Goal: Navigation & Orientation: Find specific page/section

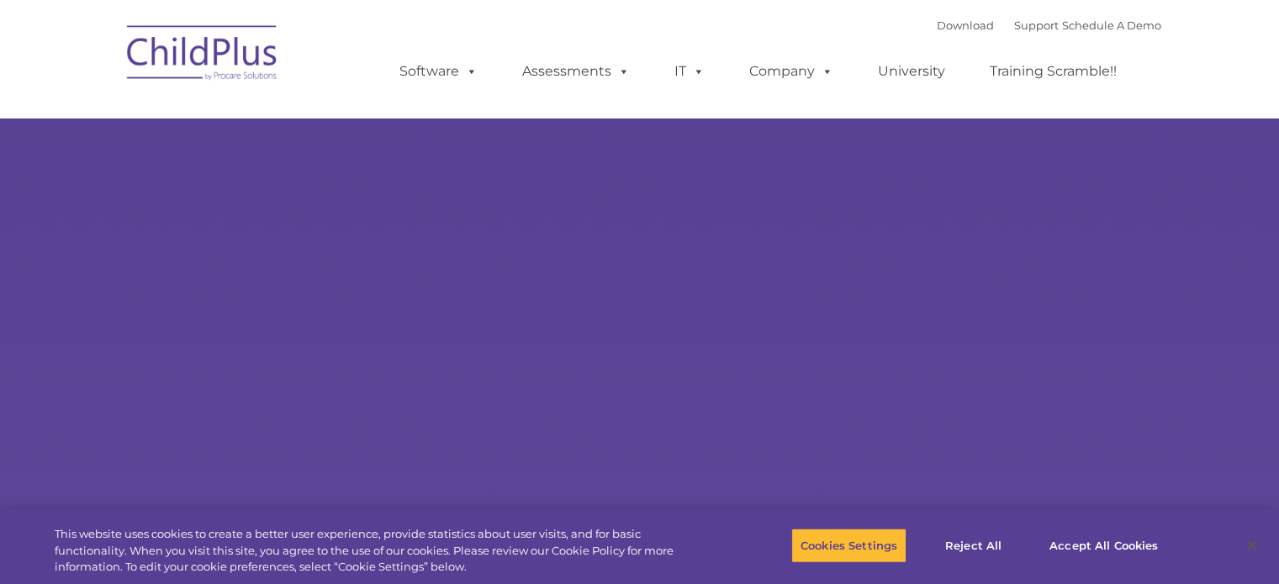
select select "MEDIUM"
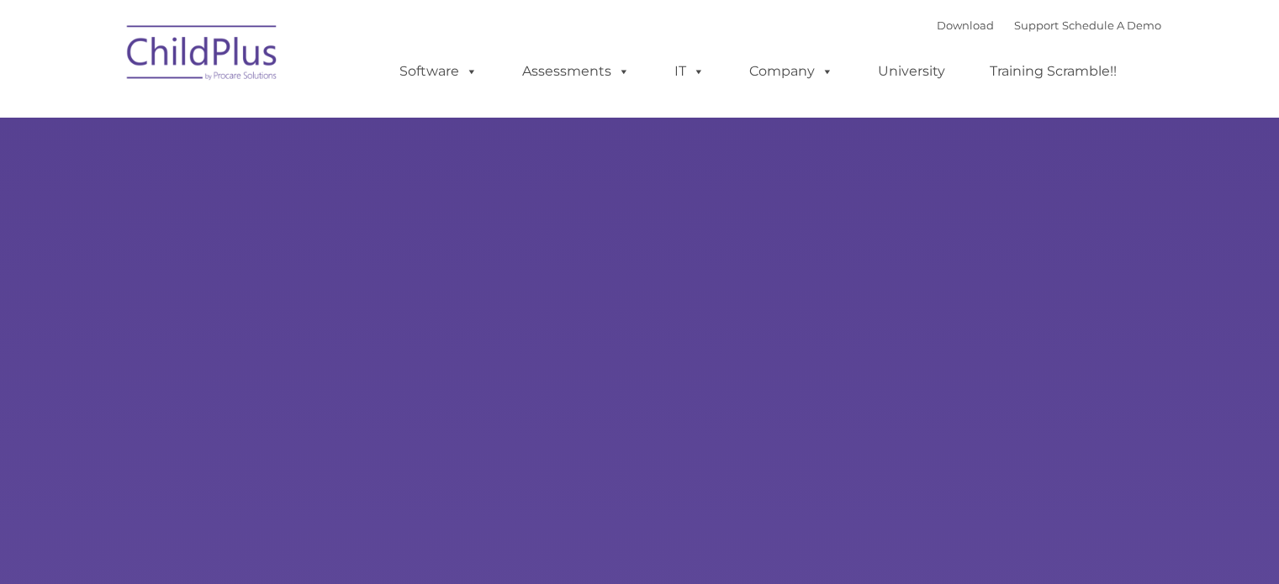
type input ""
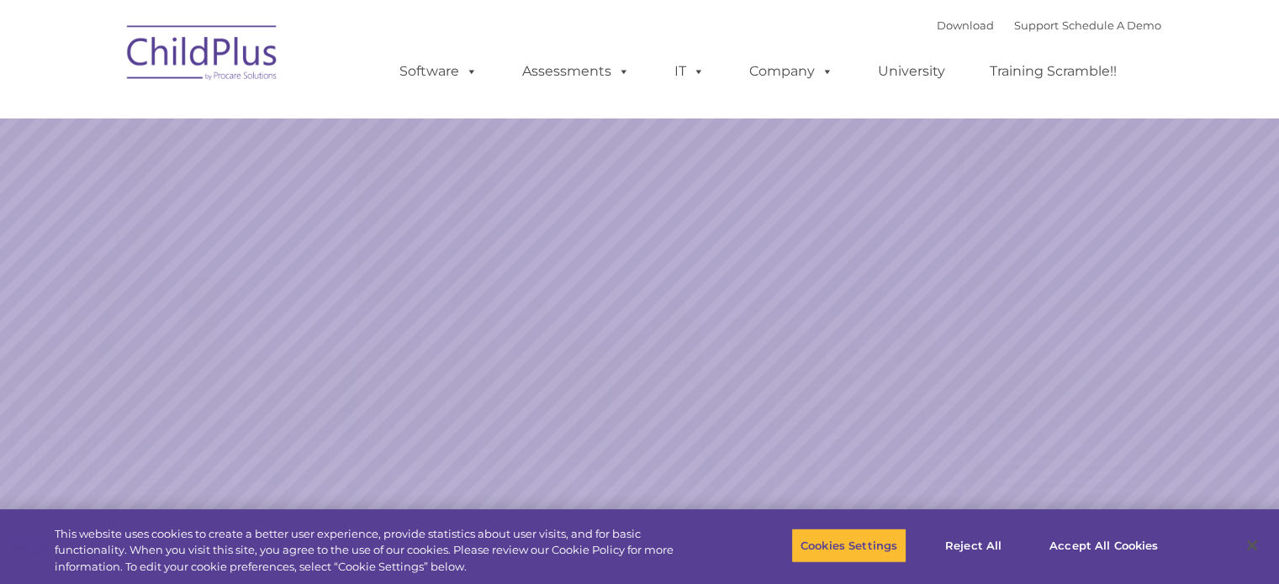
select select "MEDIUM"
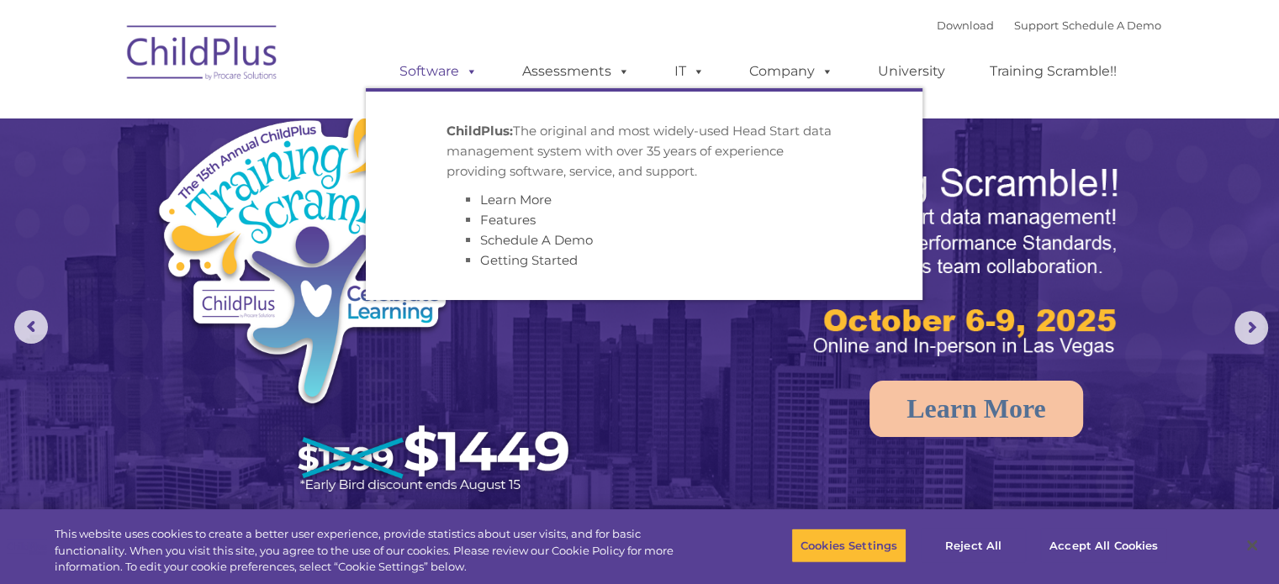
click at [473, 71] on span at bounding box center [468, 71] width 19 height 16
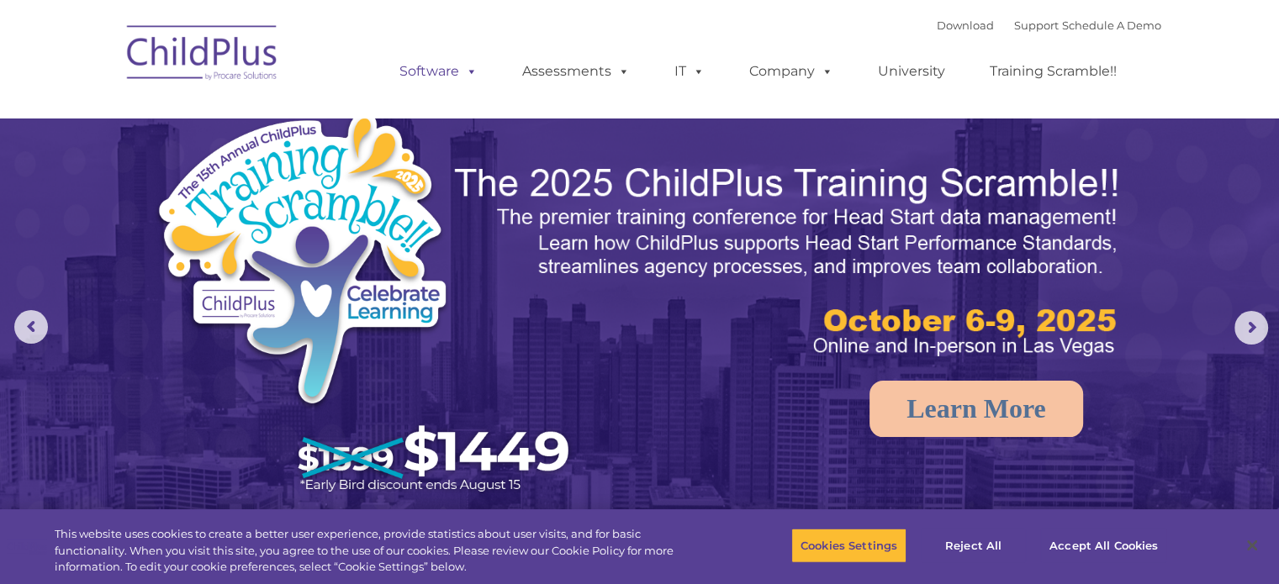
click at [473, 71] on span at bounding box center [468, 71] width 19 height 16
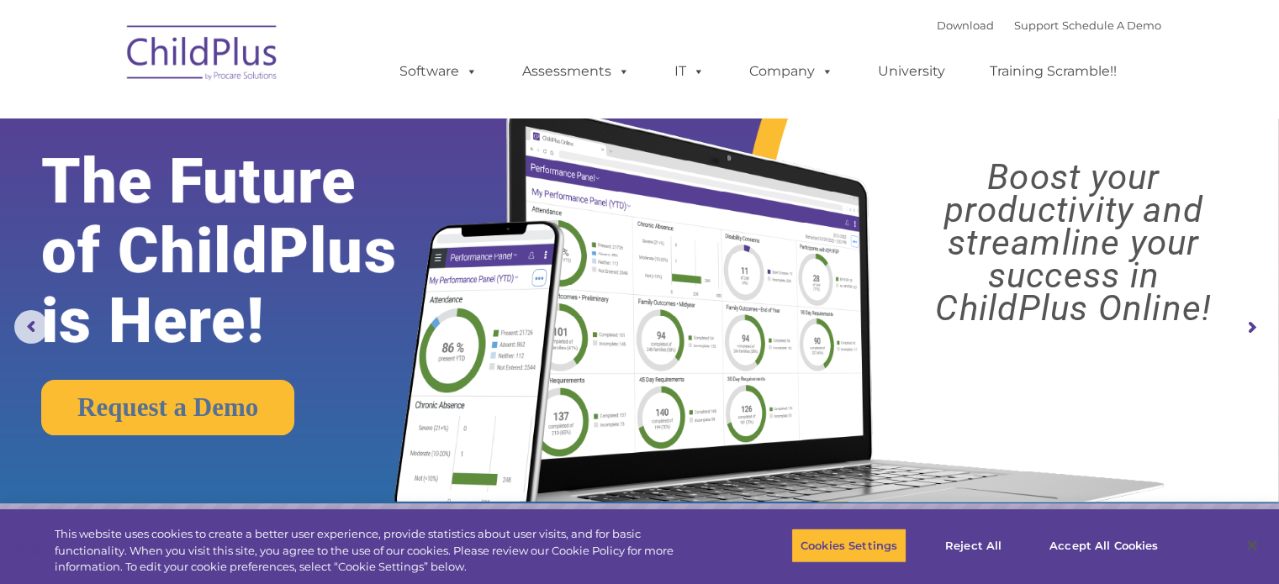
click at [222, 51] on img at bounding box center [203, 55] width 168 height 84
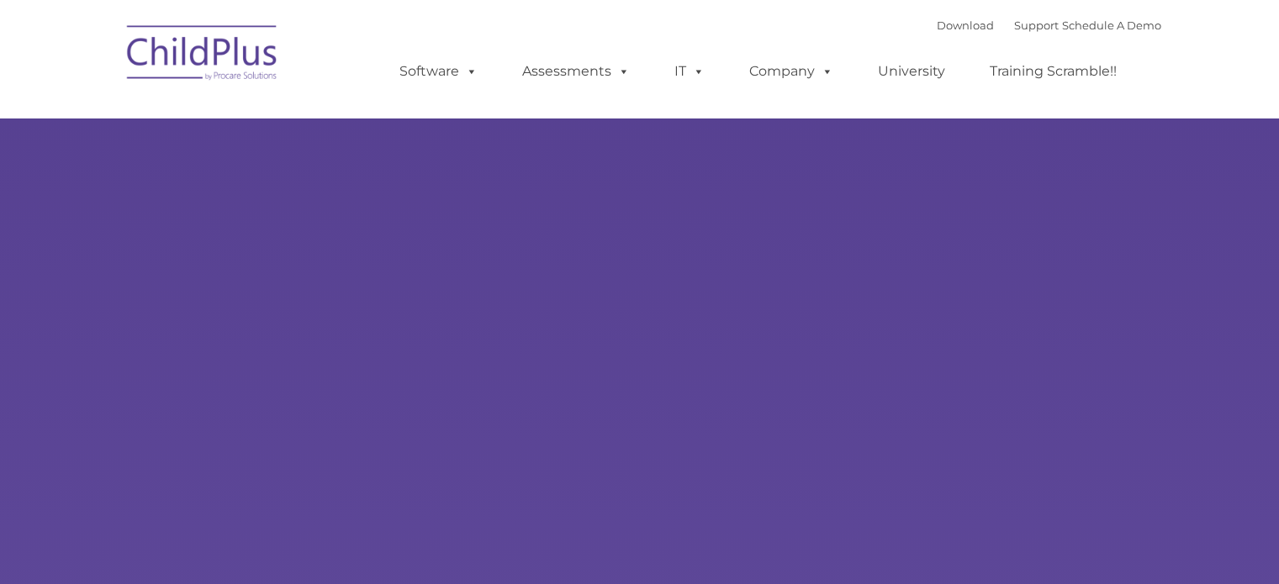
type input ""
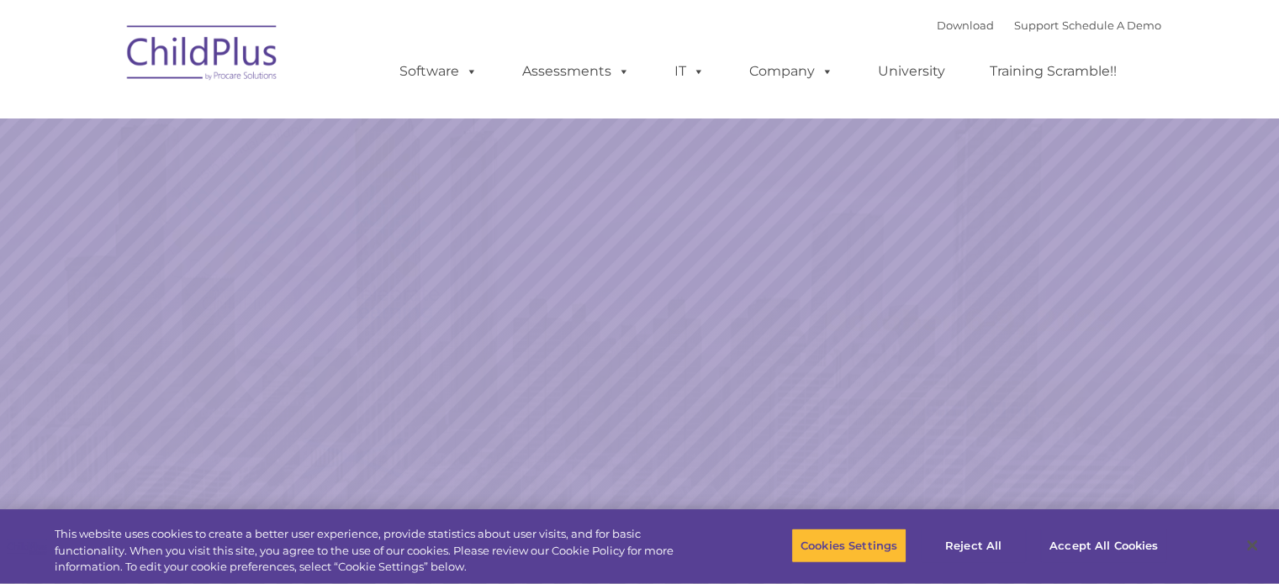
select select "MEDIUM"
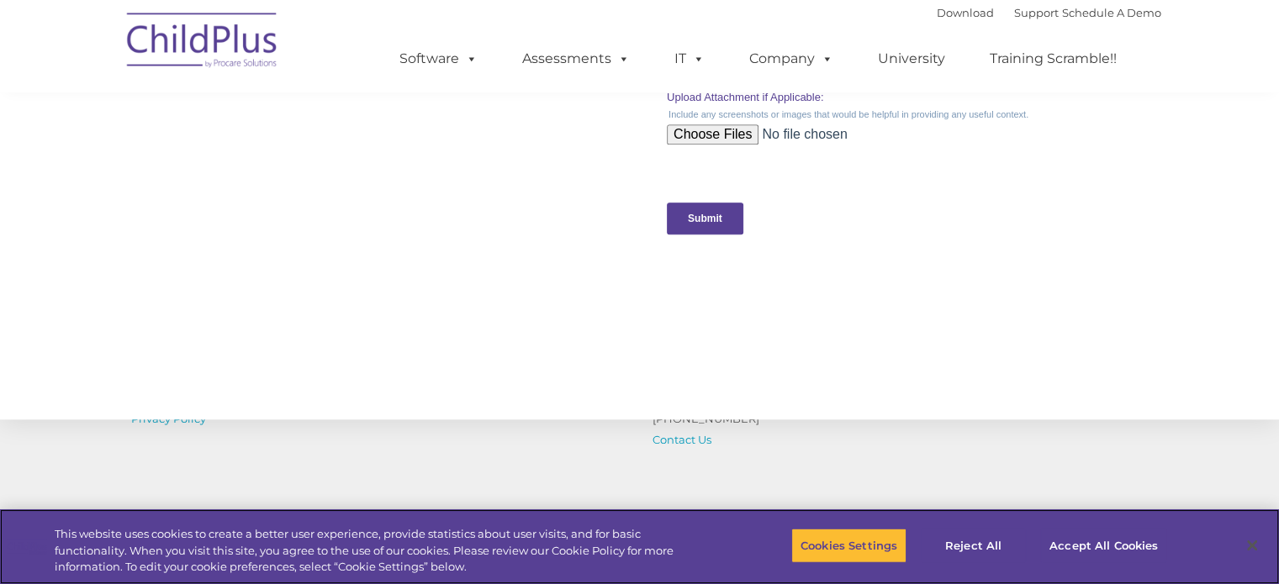
scroll to position [1699, 0]
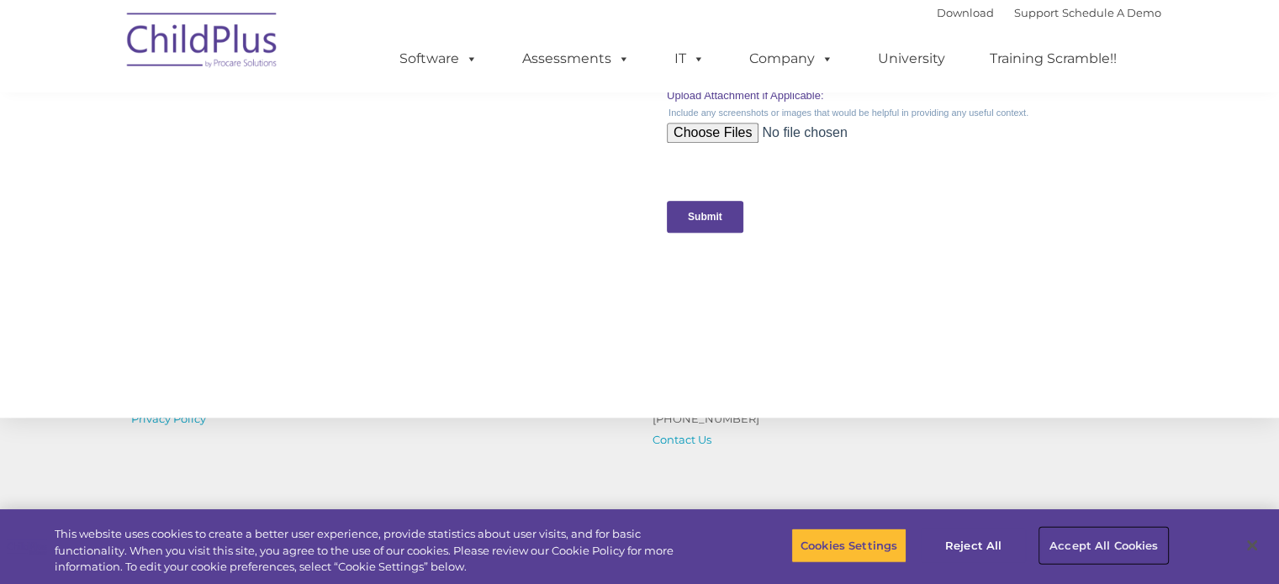
click at [1061, 544] on button "Accept All Cookies" at bounding box center [1103, 545] width 127 height 35
